Goal: Task Accomplishment & Management: Manage account settings

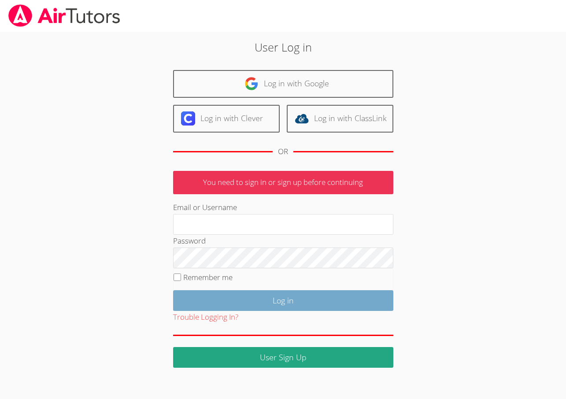
type input "[EMAIL_ADDRESS][DOMAIN_NAME]"
click at [279, 304] on input "Log in" at bounding box center [283, 300] width 220 height 21
